Goal: Task Accomplishment & Management: Use online tool/utility

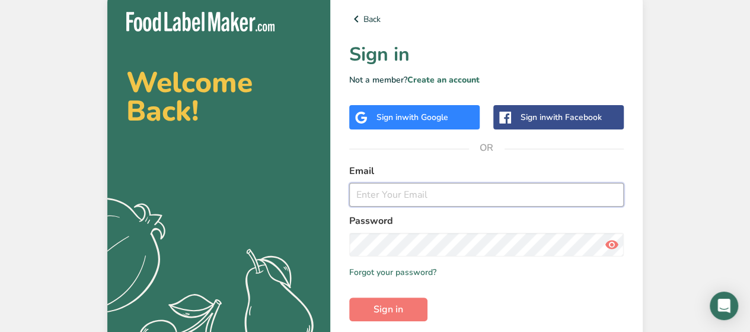
click at [394, 197] on input "email" at bounding box center [486, 195] width 275 height 24
type input "[EMAIL_ADDRESS][DOMAIN_NAME]"
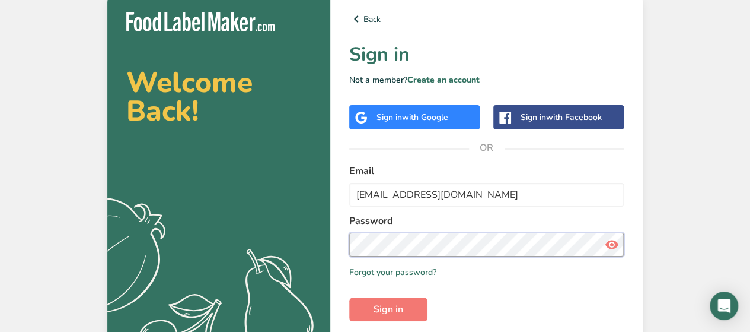
click at [349, 297] on button "Sign in" at bounding box center [388, 309] width 78 height 24
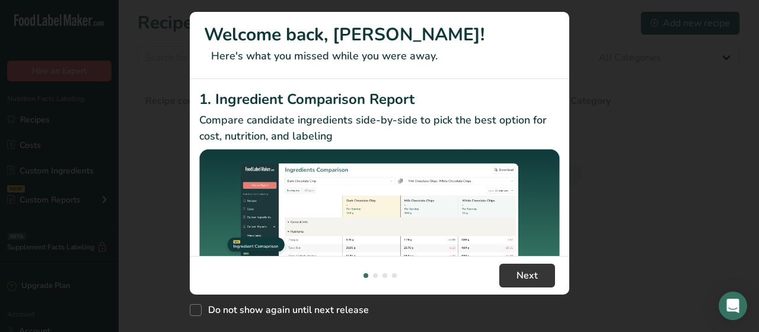
click at [40, 120] on div "New Features" at bounding box center [379, 166] width 759 height 332
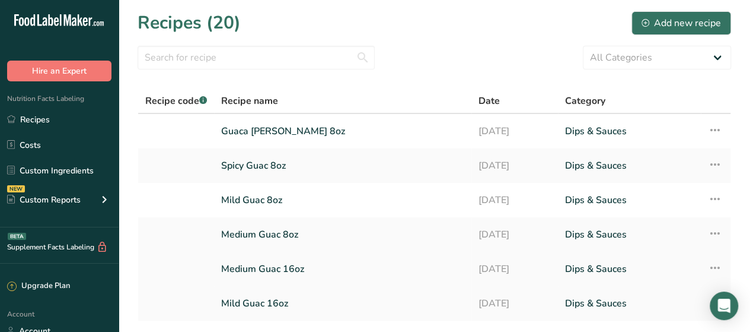
click at [267, 265] on link "Medium Guac 16oz" at bounding box center [342, 268] width 243 height 25
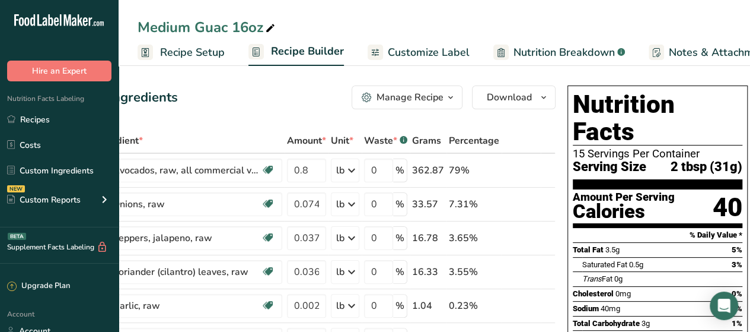
click at [185, 56] on span "Recipe Setup" at bounding box center [192, 52] width 65 height 16
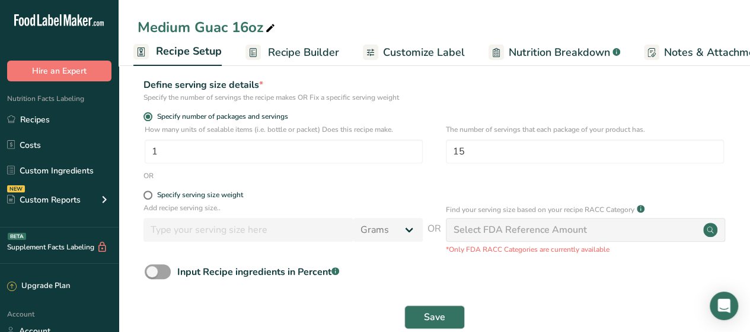
scroll to position [160, 0]
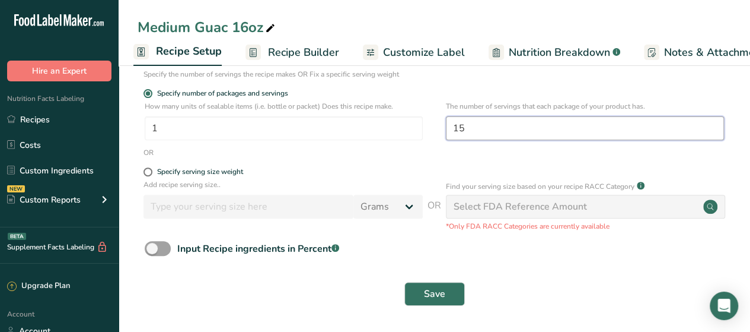
click at [478, 122] on input "15" at bounding box center [585, 128] width 278 height 24
type input "15.1"
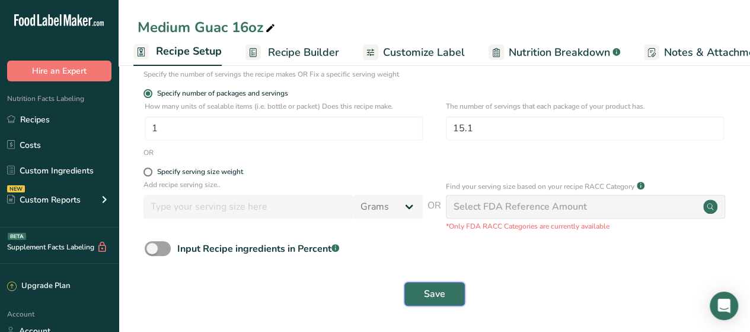
click at [434, 295] on span "Save" at bounding box center [434, 294] width 21 height 14
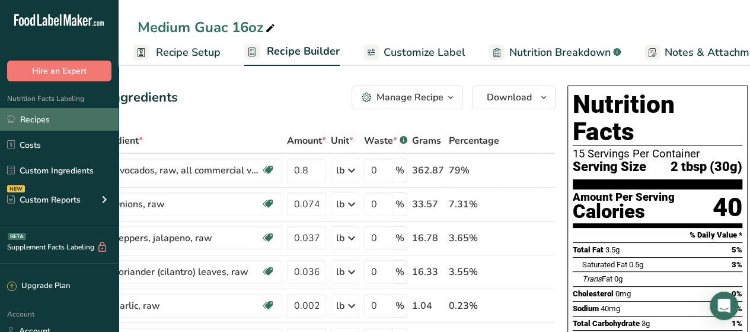
click at [50, 122] on link "Recipes" at bounding box center [59, 119] width 119 height 23
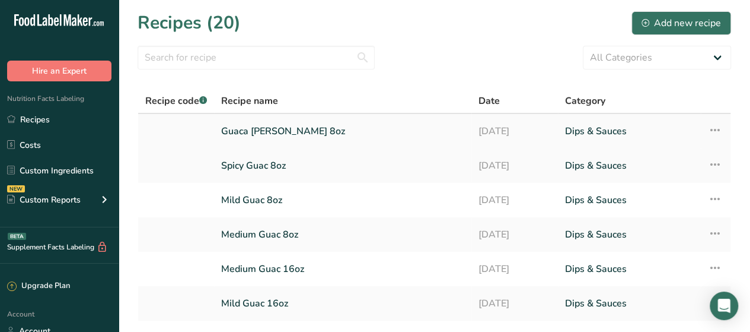
click at [255, 134] on link "Guaca [PERSON_NAME] 8oz" at bounding box center [342, 131] width 243 height 25
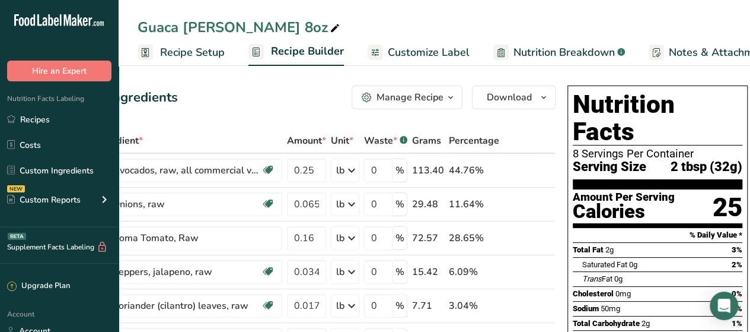
click at [204, 52] on span "Recipe Setup" at bounding box center [192, 52] width 65 height 16
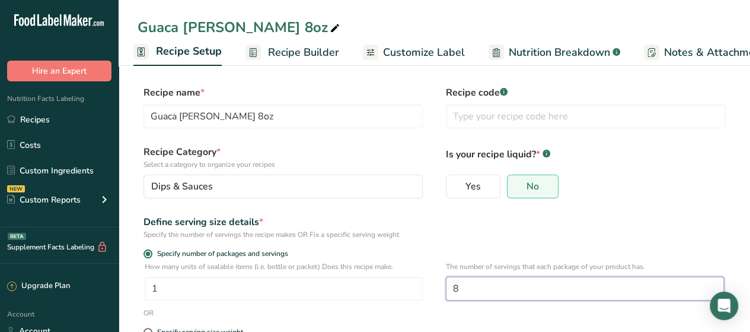
click at [510, 286] on input "8" at bounding box center [585, 288] width 278 height 24
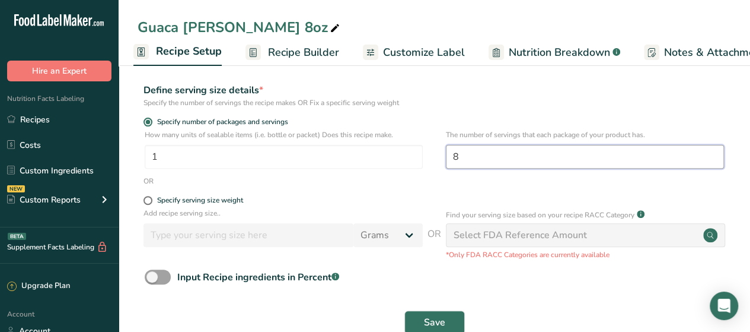
scroll to position [160, 0]
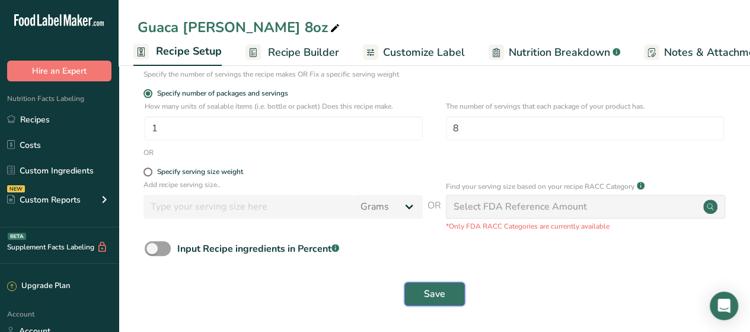
click at [437, 293] on span "Save" at bounding box center [434, 294] width 21 height 14
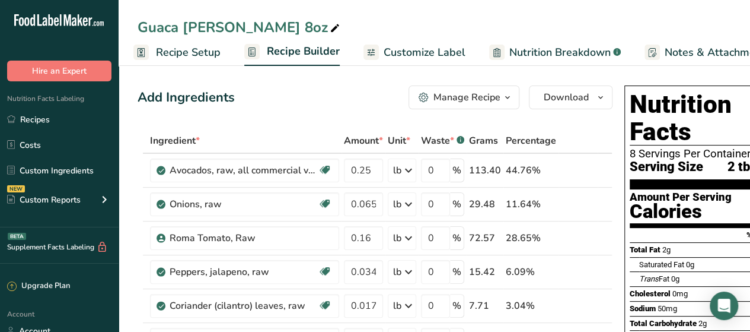
click at [432, 44] on span "Customize Label" at bounding box center [425, 52] width 82 height 16
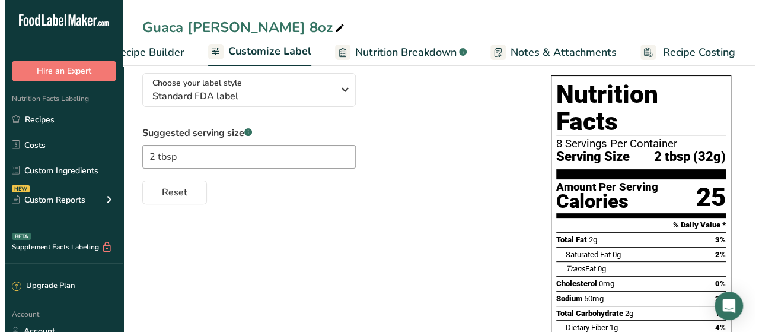
scroll to position [28, 0]
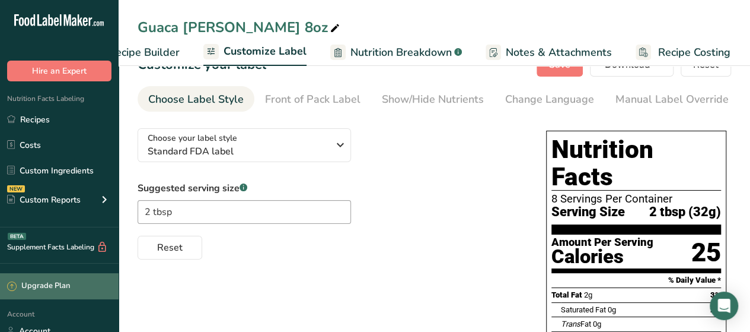
click at [52, 288] on div "Upgrade Plan" at bounding box center [38, 286] width 63 height 12
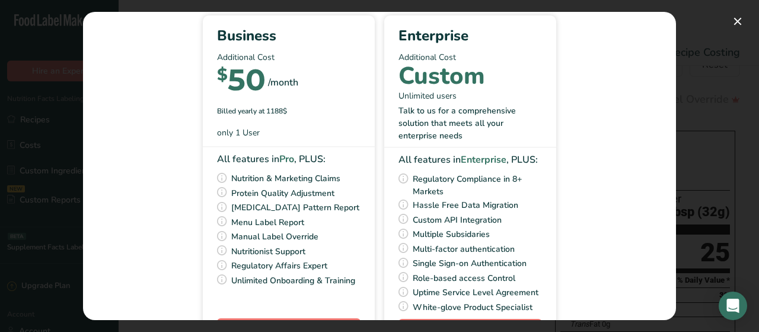
scroll to position [132, 0]
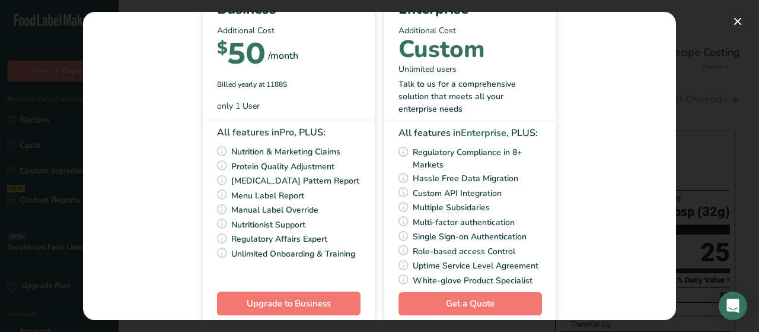
drag, startPoint x: 297, startPoint y: 238, endPoint x: 301, endPoint y: 224, distance: 15.0
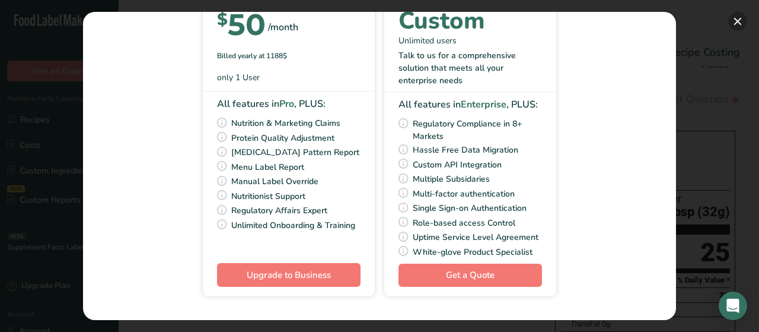
click at [741, 18] on button "Pick Your Pricing Plan Modal" at bounding box center [738, 21] width 19 height 19
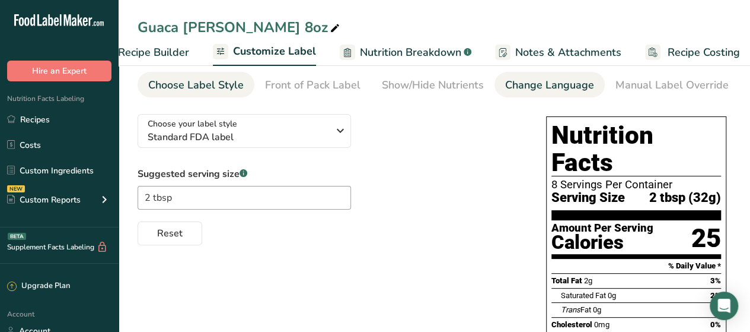
scroll to position [0, 0]
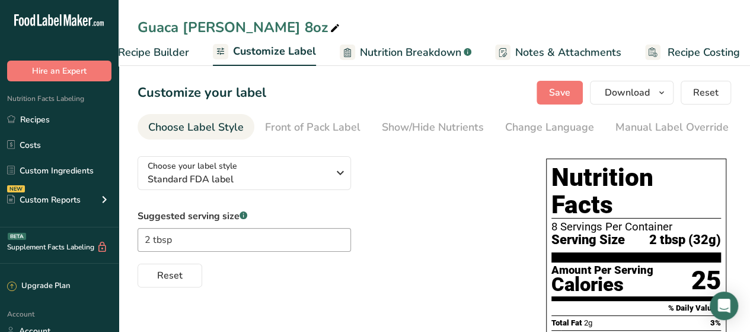
click at [161, 57] on span "Recipe Builder" at bounding box center [153, 52] width 71 height 16
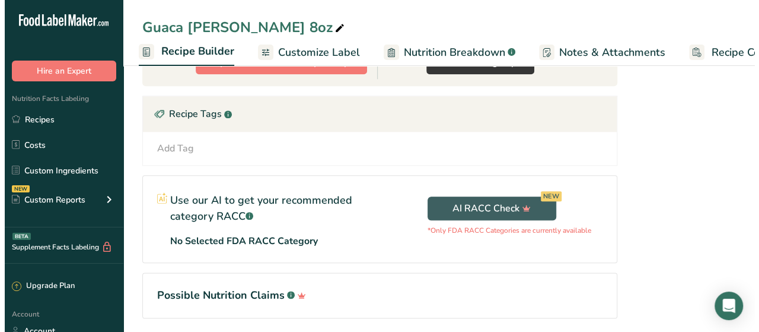
scroll to position [625, 0]
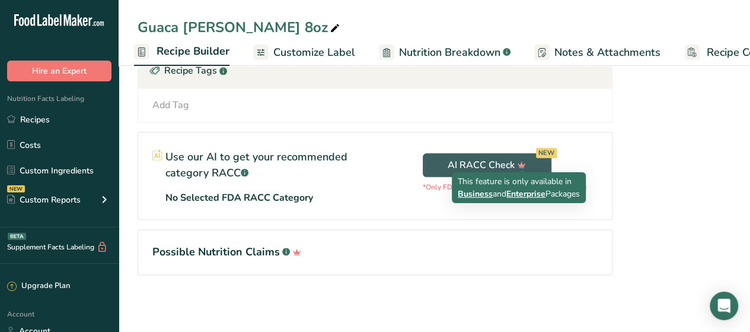
click at [482, 190] on span "Business" at bounding box center [475, 193] width 35 height 11
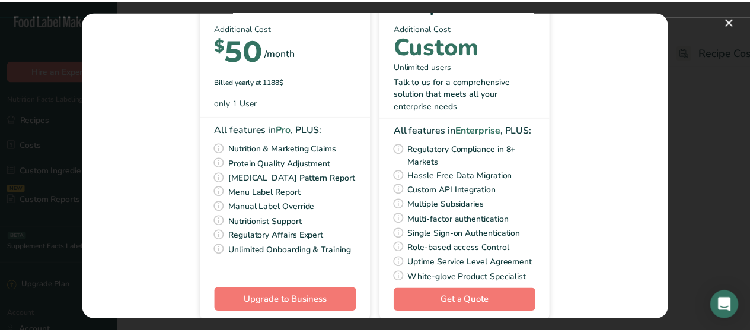
scroll to position [132, 0]
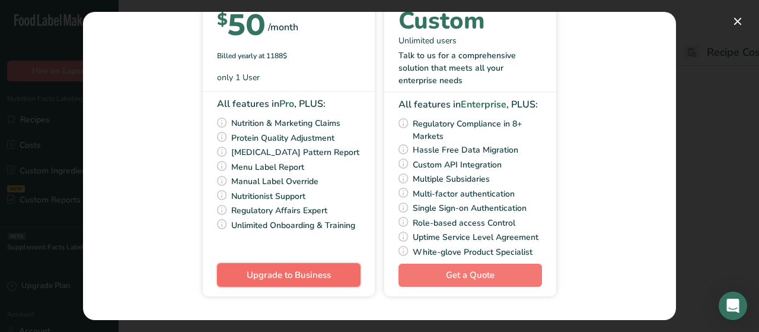
click at [335, 281] on button "Upgrade to Business" at bounding box center [289, 275] width 144 height 24
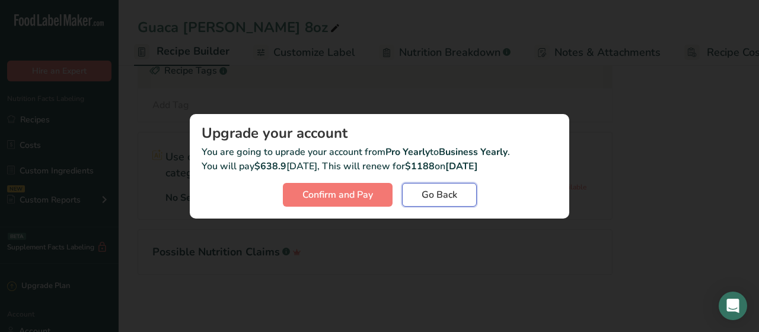
click at [453, 196] on span "Go Back" at bounding box center [440, 194] width 36 height 14
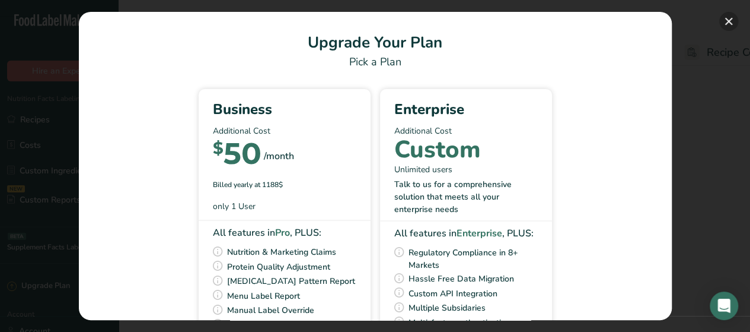
click at [723, 15] on button "Pick Your Pricing Plan Modal" at bounding box center [729, 21] width 19 height 19
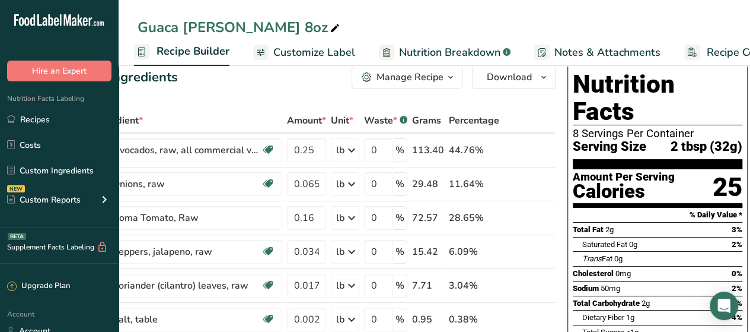
scroll to position [0, 0]
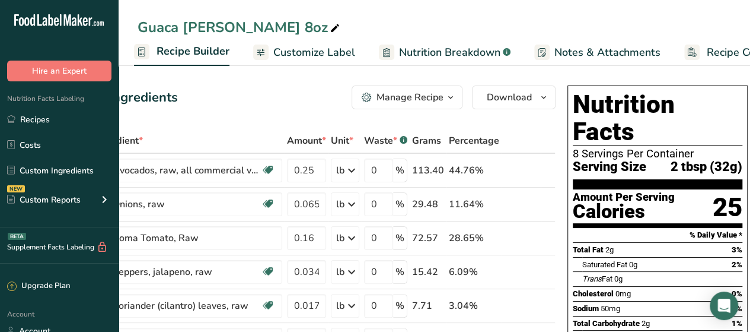
click at [713, 43] on link "Recipe Costing" at bounding box center [732, 52] width 95 height 27
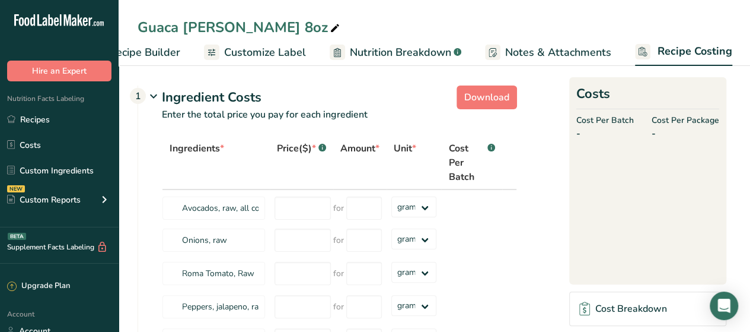
click at [556, 53] on span "Notes & Attachments" at bounding box center [558, 52] width 106 height 16
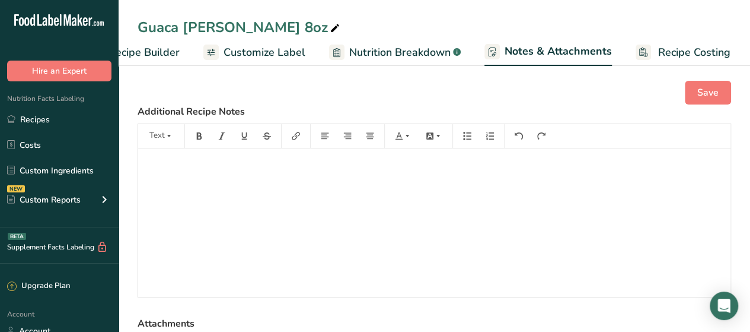
click at [380, 48] on span "Nutrition Breakdown" at bounding box center [399, 52] width 101 height 16
select select "Calories"
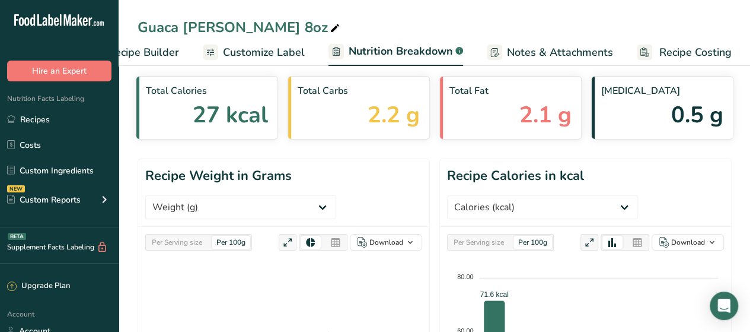
scroll to position [0, 0]
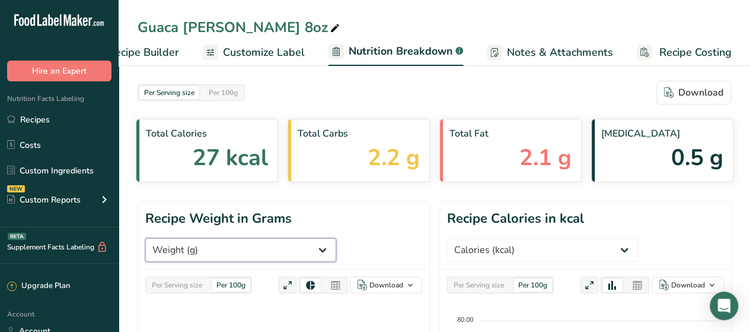
click at [281, 250] on select "Weight (g) Calories (kcal) Energy KJ (kj) Total Fat (g) Saturated Fat (g) Trans…" at bounding box center [240, 250] width 191 height 24
click at [413, 221] on header "Recipe Weight in Grams Weight (g) Calories (kcal) Energy KJ (kj) Total Fat (g) …" at bounding box center [283, 236] width 291 height 68
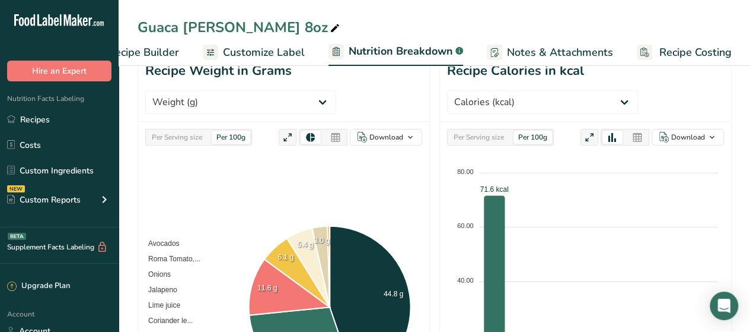
scroll to position [59, 0]
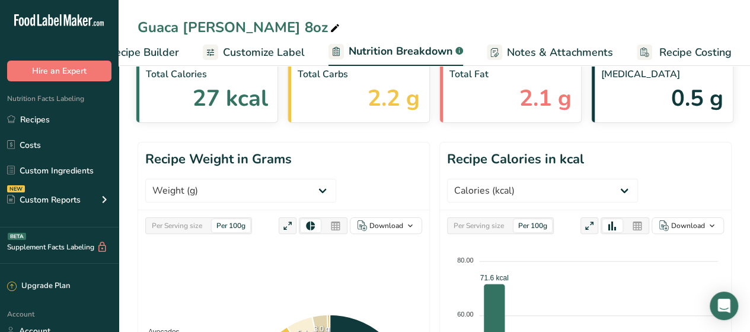
click at [158, 56] on span "Recipe Builder" at bounding box center [143, 52] width 71 height 16
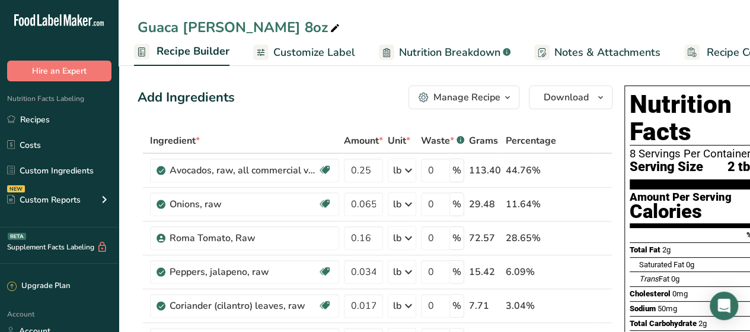
click at [172, 42] on link "Recipe Builder" at bounding box center [182, 52] width 96 height 28
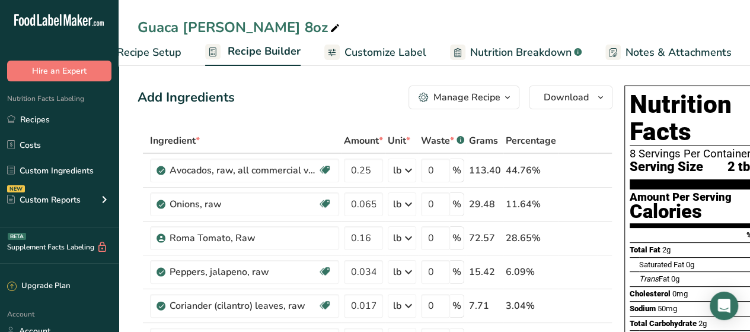
drag, startPoint x: 147, startPoint y: 46, endPoint x: 154, endPoint y: 69, distance: 24.8
click at [148, 46] on span "Recipe Setup" at bounding box center [149, 52] width 65 height 16
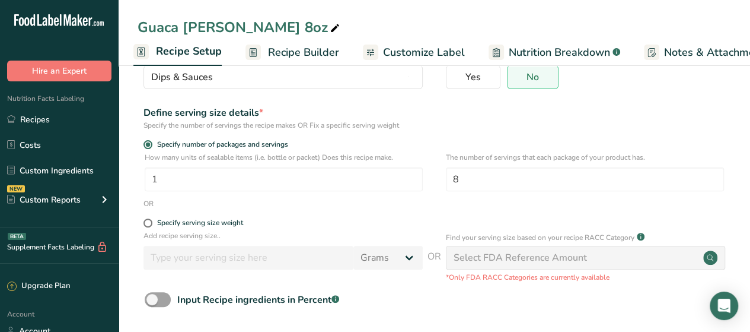
scroll to position [160, 0]
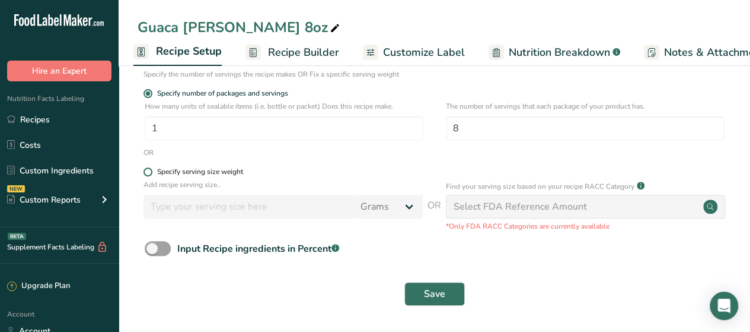
click at [153, 168] on span "Specify serving size weight" at bounding box center [197, 171] width 91 height 9
click at [151, 168] on input "Specify serving size weight" at bounding box center [148, 172] width 8 height 8
radio input "true"
radio input "false"
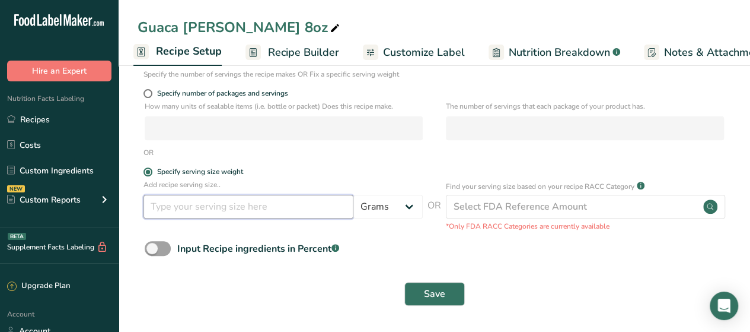
click at [280, 205] on input "number" at bounding box center [249, 207] width 210 height 24
type input "30"
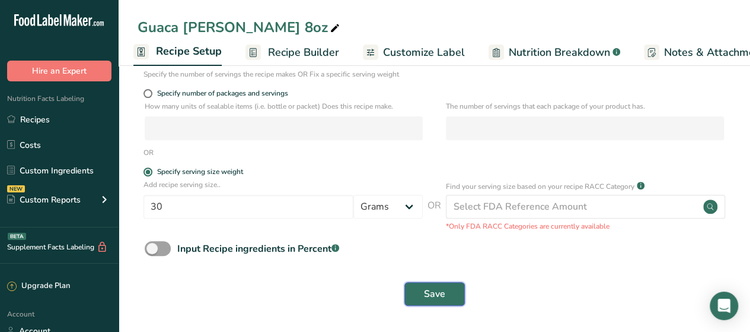
drag, startPoint x: 432, startPoint y: 296, endPoint x: 425, endPoint y: 302, distance: 9.3
click at [432, 295] on span "Save" at bounding box center [434, 294] width 21 height 14
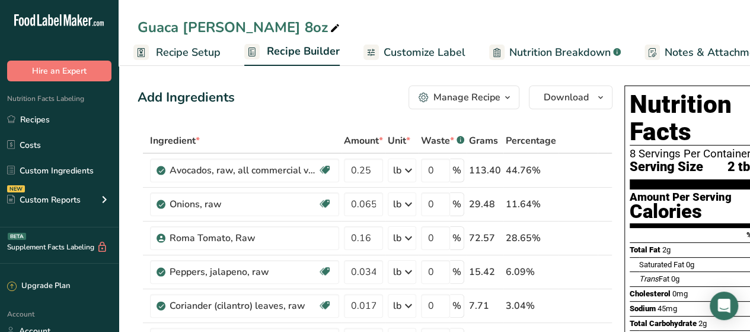
click at [179, 53] on span "Recipe Setup" at bounding box center [188, 52] width 65 height 16
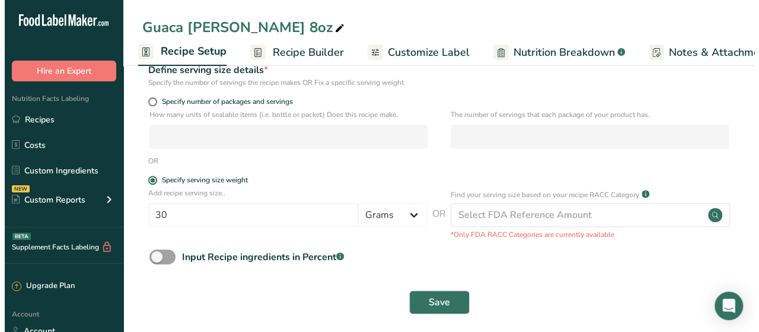
scroll to position [160, 0]
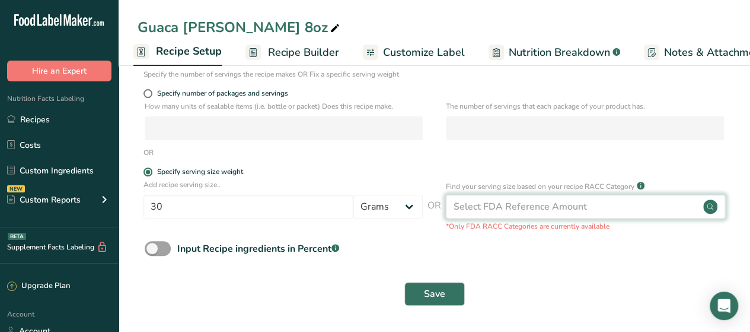
click at [714, 206] on circle at bounding box center [711, 206] width 14 height 14
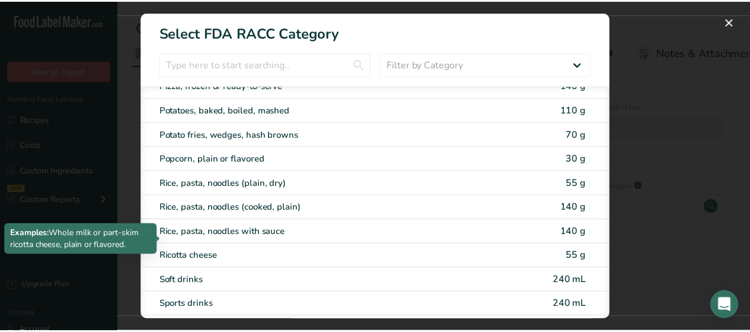
scroll to position [2076, 0]
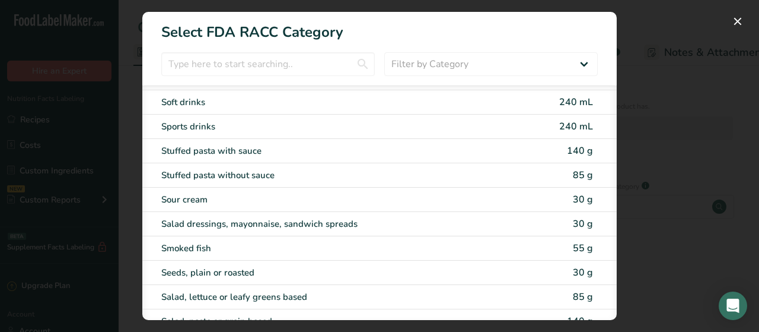
click at [670, 138] on div "RACC Category Selection Modal" at bounding box center [379, 166] width 759 height 332
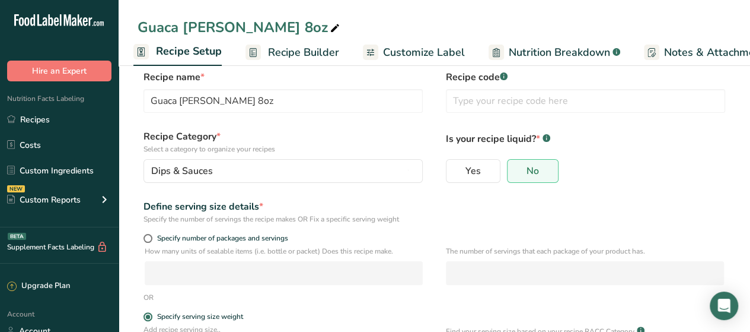
scroll to position [0, 0]
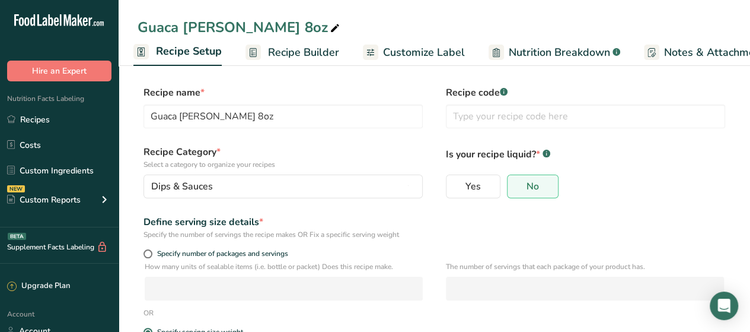
click at [276, 58] on span "Recipe Builder" at bounding box center [303, 52] width 71 height 16
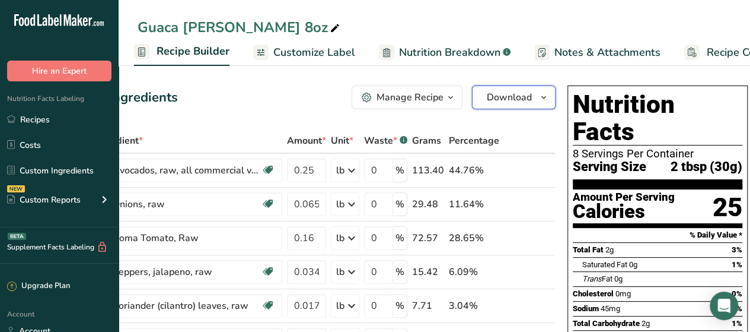
click at [552, 97] on button "Download" at bounding box center [514, 97] width 84 height 24
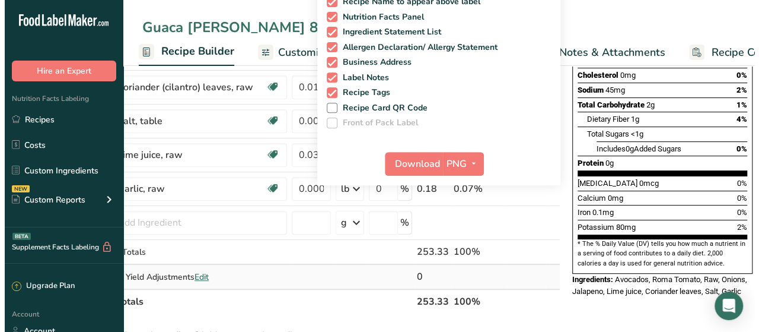
scroll to position [237, 0]
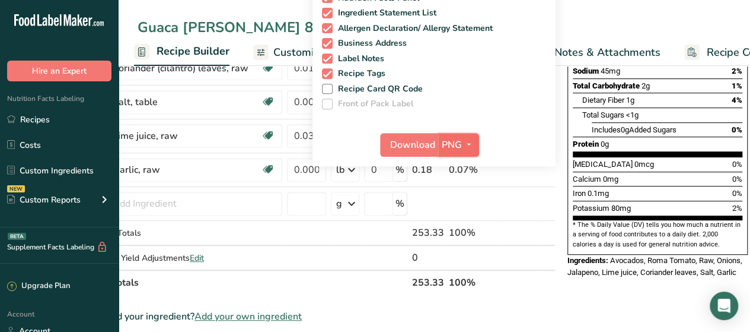
click at [466, 147] on icon "button" at bounding box center [469, 144] width 9 height 15
click at [456, 227] on link "PDF" at bounding box center [460, 228] width 38 height 20
click at [420, 151] on span "Download" at bounding box center [413, 145] width 45 height 14
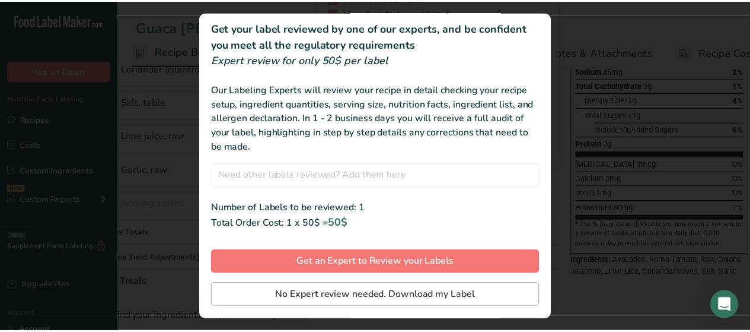
scroll to position [56, 0]
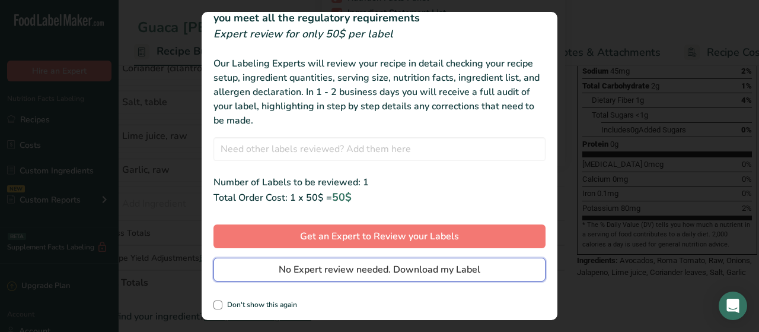
click at [396, 266] on span "No Expert review needed. Download my Label" at bounding box center [380, 269] width 202 height 14
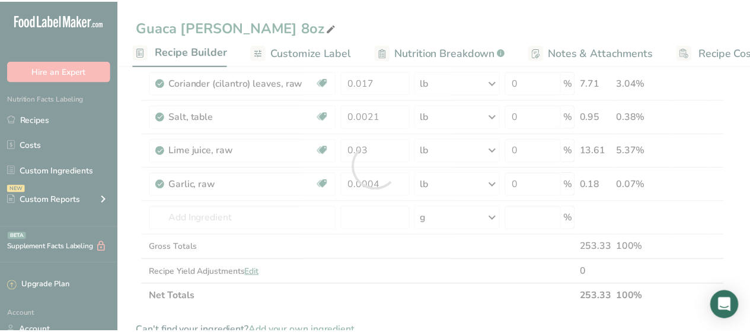
scroll to position [0, 0]
